Goal: Task Accomplishment & Management: Manage account settings

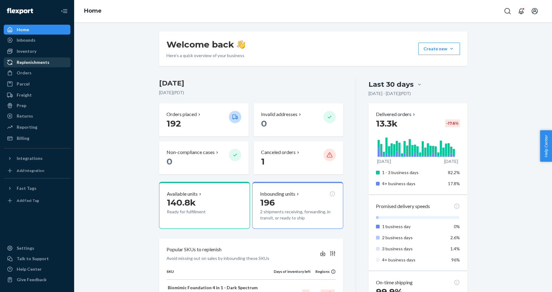
click at [31, 65] on div "Replenishments" at bounding box center [36, 62] width 65 height 9
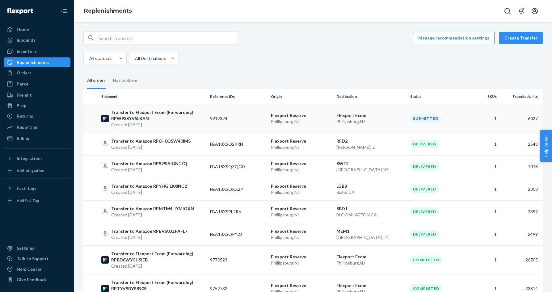
click at [300, 118] on p "Flexport Reserve" at bounding box center [301, 115] width 60 height 6
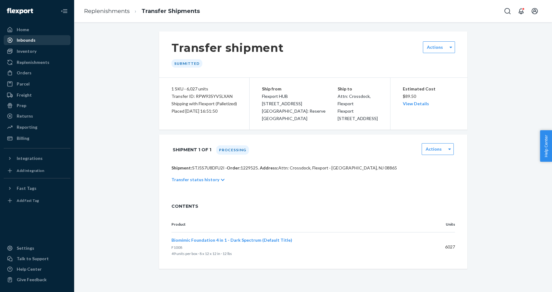
click at [33, 41] on div "Inbounds" at bounding box center [26, 40] width 19 height 6
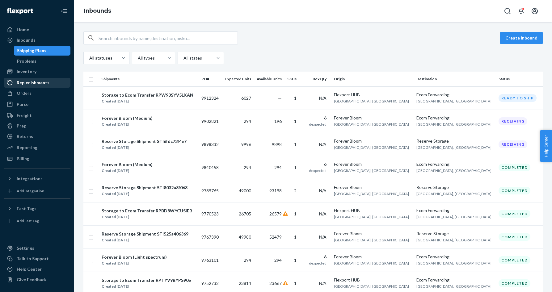
click at [34, 85] on div "Replenishments" at bounding box center [33, 83] width 33 height 6
